Goal: Task Accomplishment & Management: Use online tool/utility

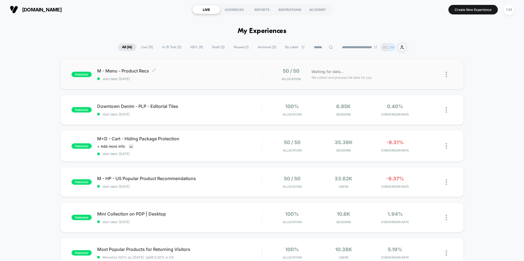
click at [222, 77] on span "start date: [DATE]" at bounding box center [179, 79] width 164 height 4
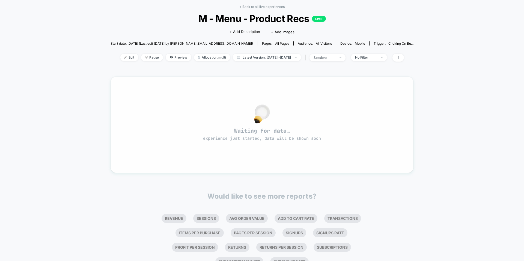
scroll to position [32, 0]
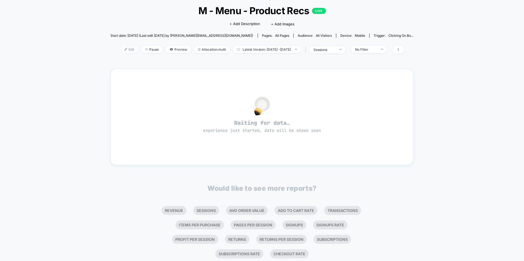
click at [120, 47] on span "Edit" at bounding box center [129, 49] width 18 height 7
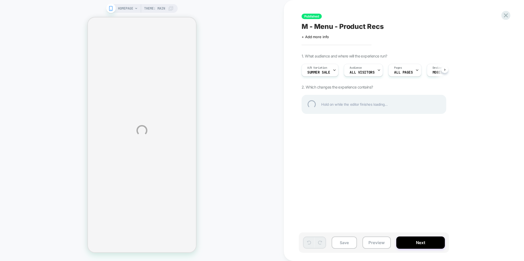
click at [326, 69] on div "HOMEPAGE Theme: MAIN Published M - Menu - Product Recs Click to edit experience…" at bounding box center [262, 130] width 524 height 261
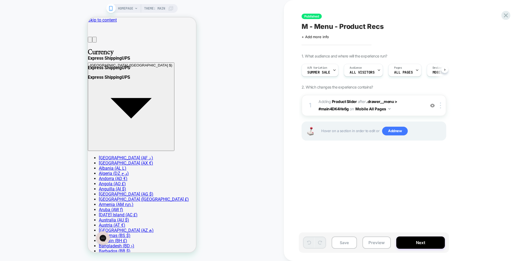
scroll to position [0, 0]
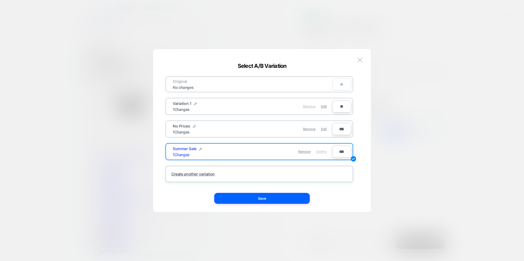
click at [307, 107] on span "Remove" at bounding box center [309, 106] width 13 height 4
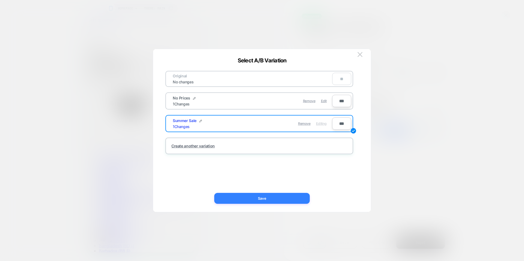
click at [265, 199] on button "Save" at bounding box center [261, 198] width 95 height 11
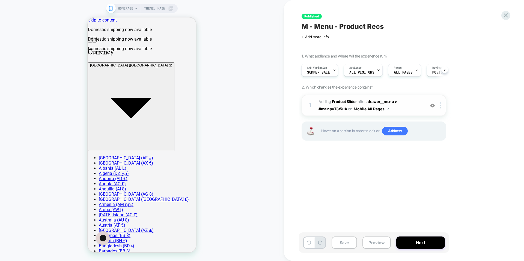
click at [429, 106] on div at bounding box center [432, 106] width 9 height 6
click at [432, 106] on img at bounding box center [432, 105] width 5 height 5
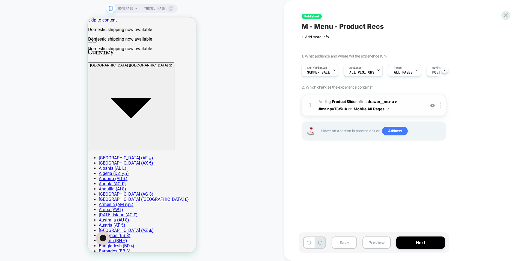
click at [314, 103] on div "1 #_loomi_addon_1748513949468 Adding Product Slider AFTER .drawer__menu > #main…" at bounding box center [373, 105] width 145 height 21
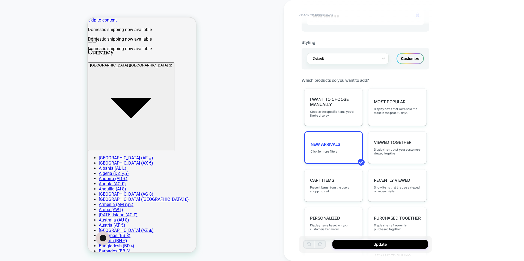
scroll to position [0, 0]
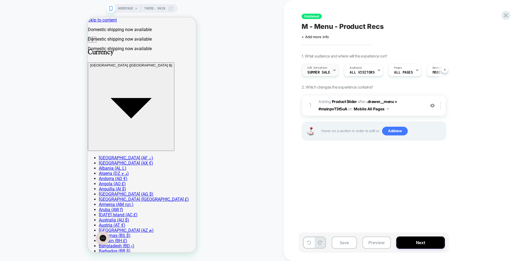
scroll to position [0, 0]
click at [329, 70] on div "A/B Variation Summer Sale" at bounding box center [318, 70] width 34 height 12
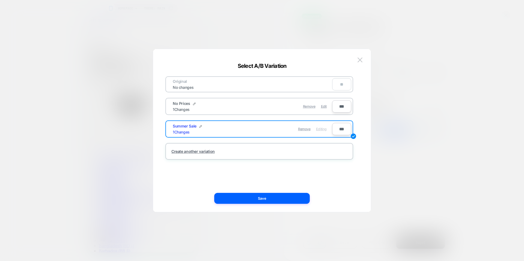
click at [262, 193] on button "Save" at bounding box center [261, 198] width 95 height 11
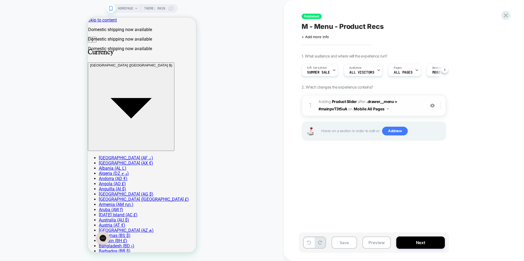
click at [441, 107] on div at bounding box center [441, 106] width 9 height 6
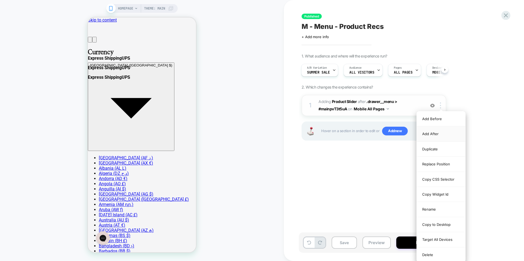
click at [436, 137] on div "Add After" at bounding box center [440, 134] width 49 height 15
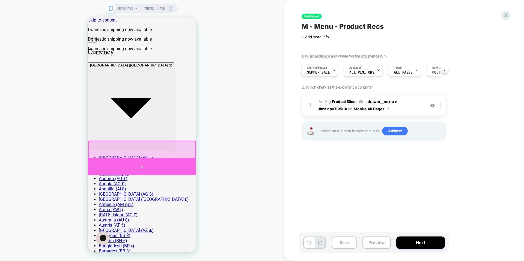
click at [143, 165] on div at bounding box center [142, 167] width 108 height 16
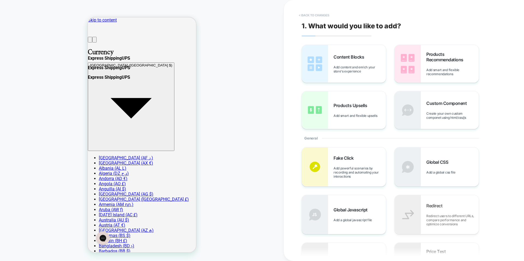
click at [309, 16] on button "< Back to changes" at bounding box center [314, 15] width 36 height 9
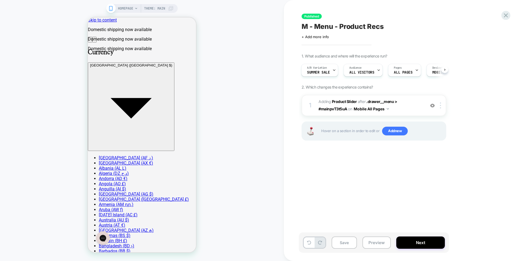
click at [414, 110] on span "#_loomi_addon_1748513949468 Adding Product Slider AFTER .drawer__menu > #mainpv…" at bounding box center [370, 105] width 104 height 15
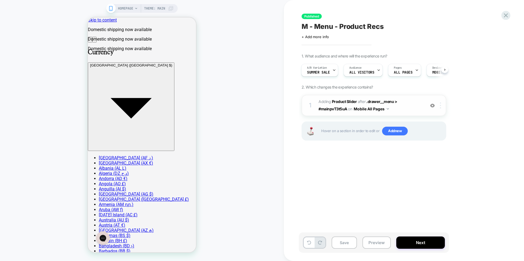
click at [440, 106] on img at bounding box center [440, 106] width 1 height 6
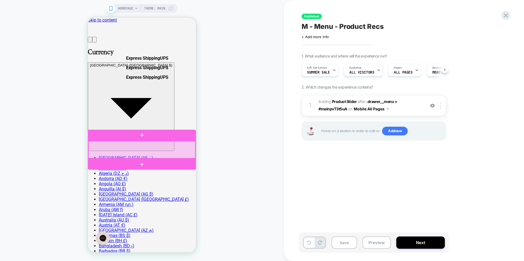
click at [157, 155] on div at bounding box center [141, 149] width 107 height 17
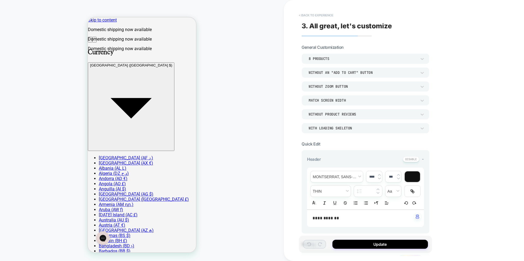
click at [314, 14] on button "< Back to experience" at bounding box center [316, 15] width 40 height 9
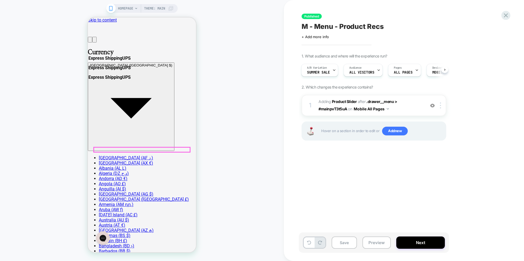
click at [439, 108] on div at bounding box center [441, 106] width 9 height 6
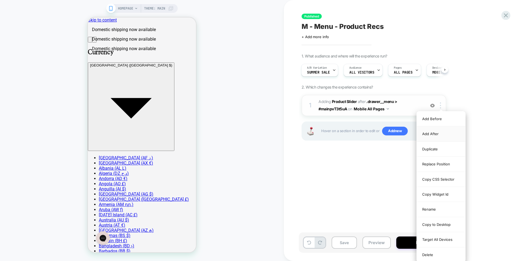
click at [434, 134] on div "Add After" at bounding box center [440, 134] width 49 height 15
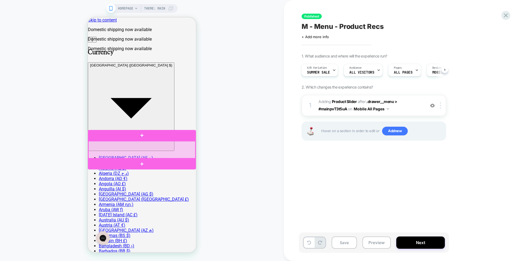
click at [183, 155] on div at bounding box center [141, 149] width 107 height 17
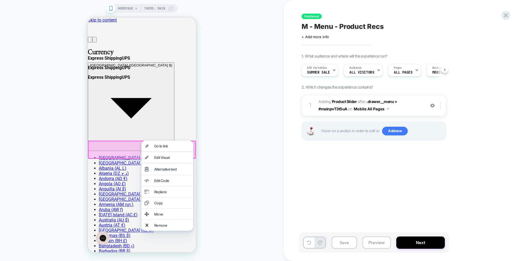
click at [209, 174] on div "HOMEPAGE Theme: MAIN" at bounding box center [142, 130] width 284 height 250
click at [384, 244] on button "Preview" at bounding box center [376, 243] width 28 height 12
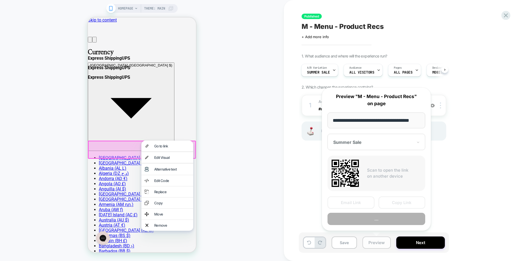
scroll to position [0, 8]
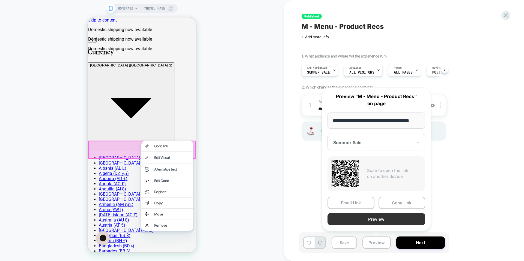
click at [375, 221] on button "Preview" at bounding box center [376, 219] width 98 height 12
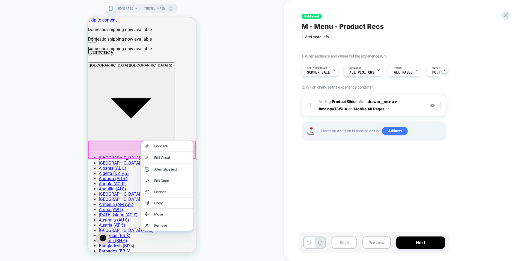
scroll to position [0, 0]
click at [427, 241] on button "Next" at bounding box center [420, 243] width 49 height 12
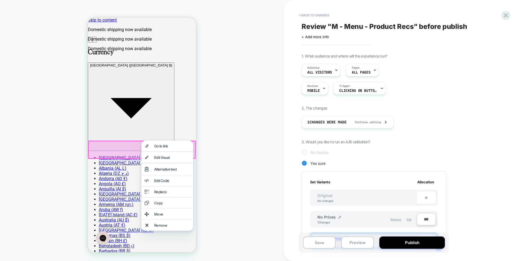
scroll to position [0, 1]
